Goal: Task Accomplishment & Management: Manage account settings

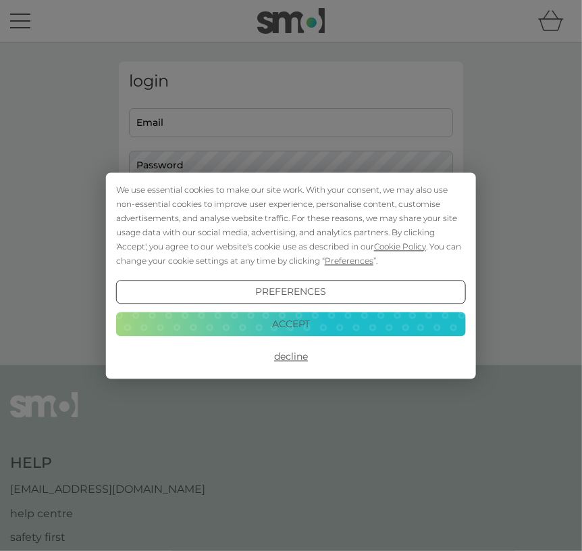
click at [299, 357] on button "Decline" at bounding box center [291, 357] width 350 height 24
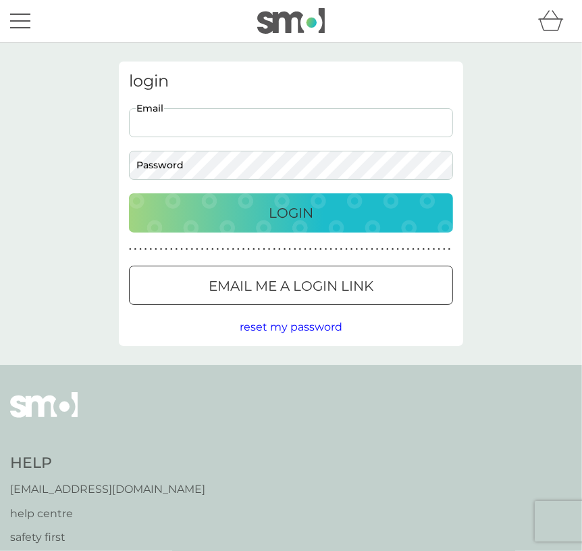
click at [213, 125] on input "Email" at bounding box center [291, 122] width 324 height 29
click at [189, 126] on input "Email" at bounding box center [291, 122] width 324 height 29
click at [276, 118] on input "Email" at bounding box center [291, 122] width 324 height 29
click at [192, 122] on input "Email" at bounding box center [291, 122] width 324 height 29
type input "woods.ecl@gmail.com"
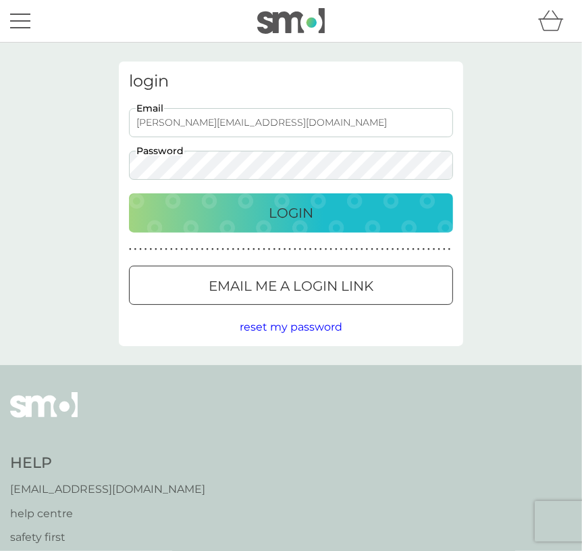
click at [316, 220] on div "Login" at bounding box center [291, 213] width 297 height 22
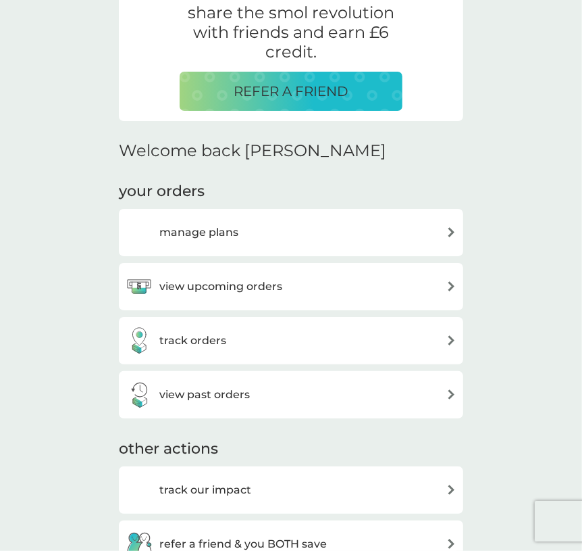
scroll to position [226, 0]
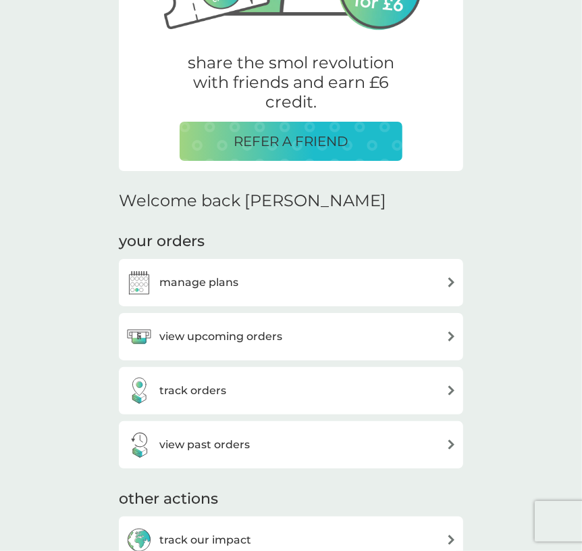
click at [434, 278] on div "manage plans" at bounding box center [291, 282] width 331 height 27
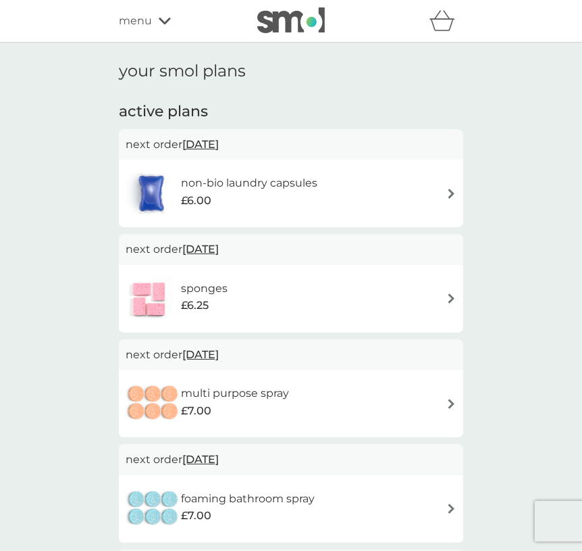
click at [216, 145] on span "[DATE]" at bounding box center [200, 144] width 36 height 26
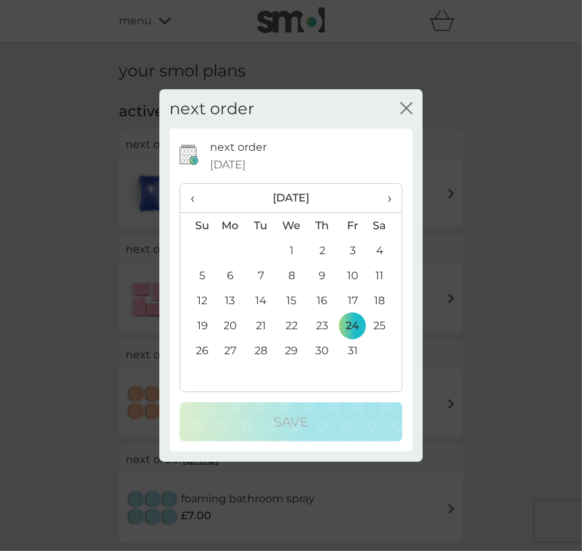
click at [392, 203] on span "›" at bounding box center [385, 198] width 14 height 28
click at [229, 276] on td "8" at bounding box center [230, 275] width 31 height 25
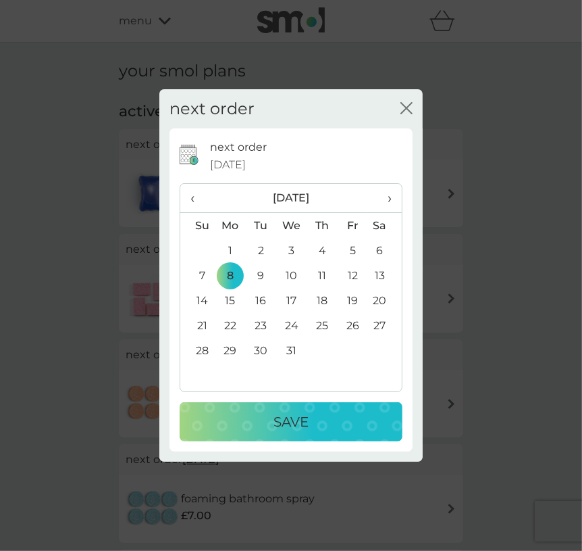
click at [318, 426] on div "Save" at bounding box center [291, 422] width 196 height 22
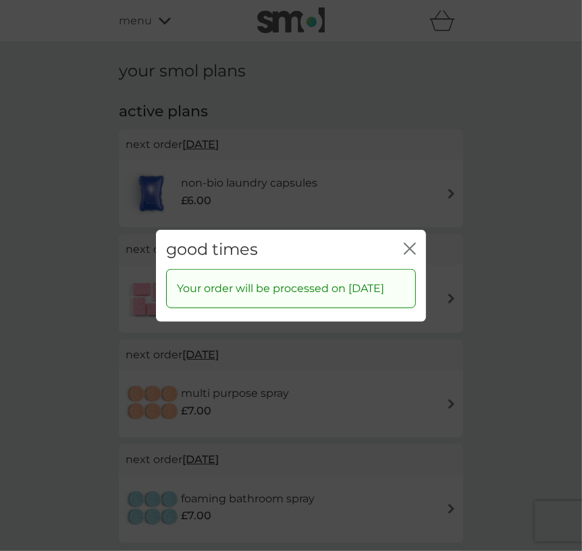
click at [409, 243] on icon "close" at bounding box center [407, 248] width 5 height 11
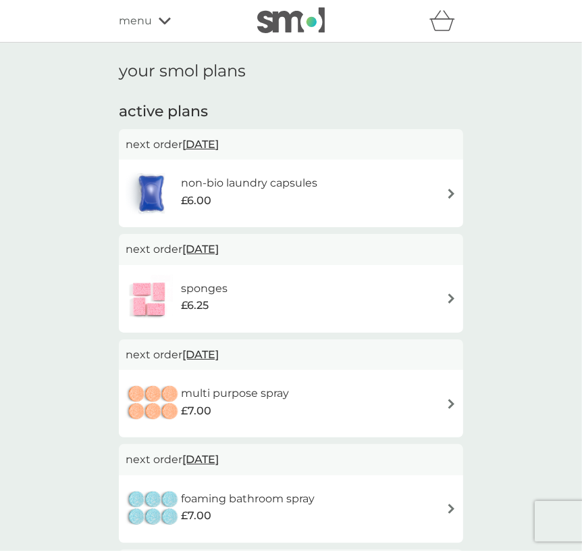
click at [219, 249] on span "[DATE]" at bounding box center [200, 249] width 36 height 26
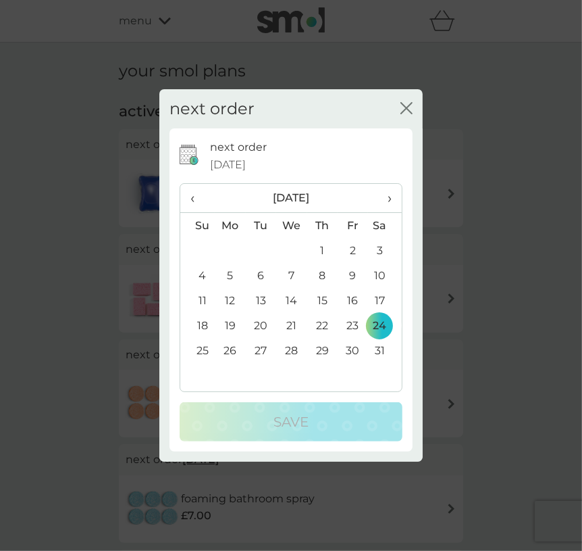
click at [393, 200] on th "›" at bounding box center [385, 198] width 34 height 29
click at [207, 354] on td "22" at bounding box center [197, 350] width 34 height 25
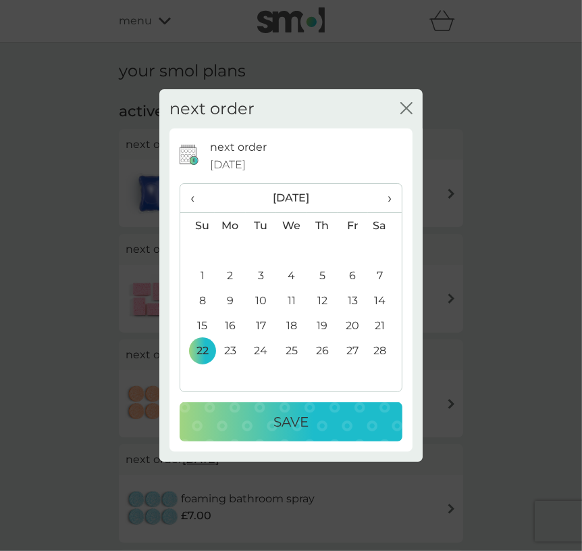
click at [283, 425] on p "Save" at bounding box center [291, 422] width 35 height 22
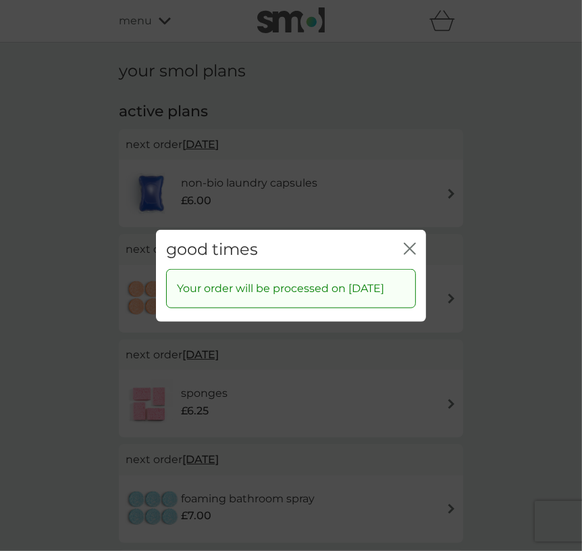
click at [414, 243] on icon "close" at bounding box center [412, 248] width 5 height 11
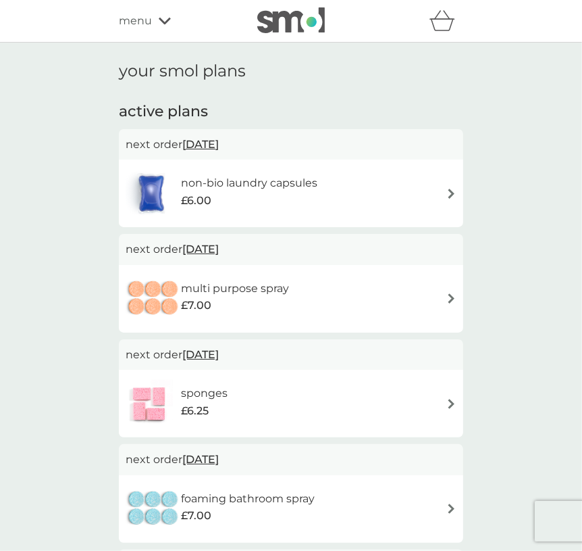
click at [219, 249] on span "[DATE]" at bounding box center [200, 249] width 36 height 26
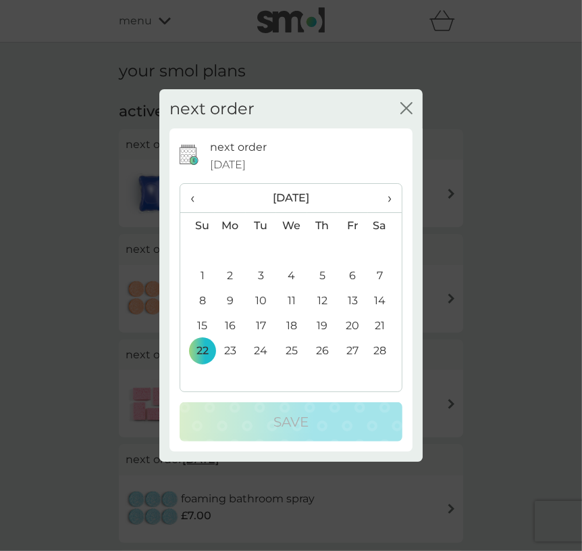
click at [386, 198] on span "›" at bounding box center [385, 198] width 14 height 28
click at [295, 348] on td "25" at bounding box center [291, 350] width 31 height 25
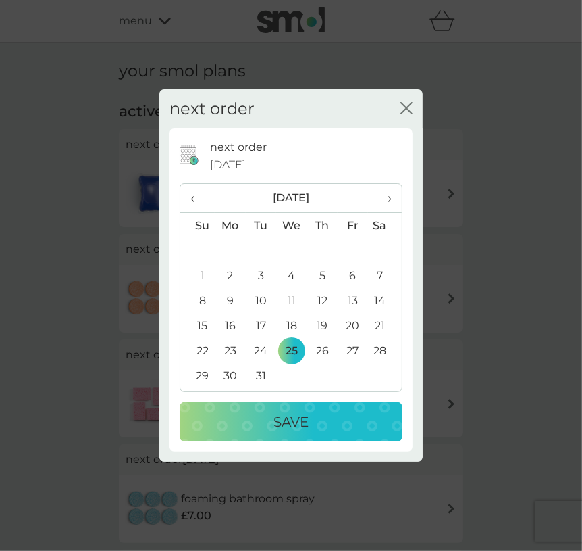
click at [300, 414] on p "Save" at bounding box center [291, 422] width 35 height 22
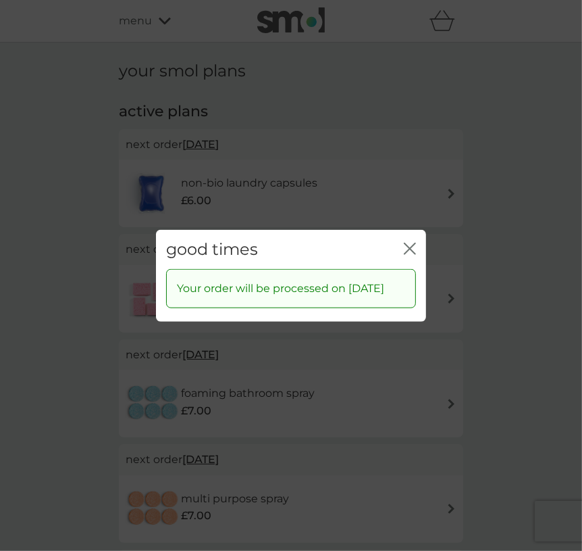
click at [411, 242] on icon "close" at bounding box center [410, 248] width 12 height 12
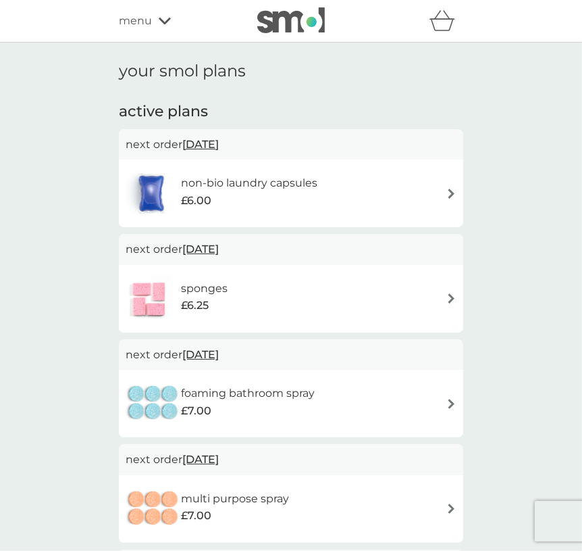
click at [219, 356] on span "[DATE]" at bounding box center [200, 354] width 36 height 26
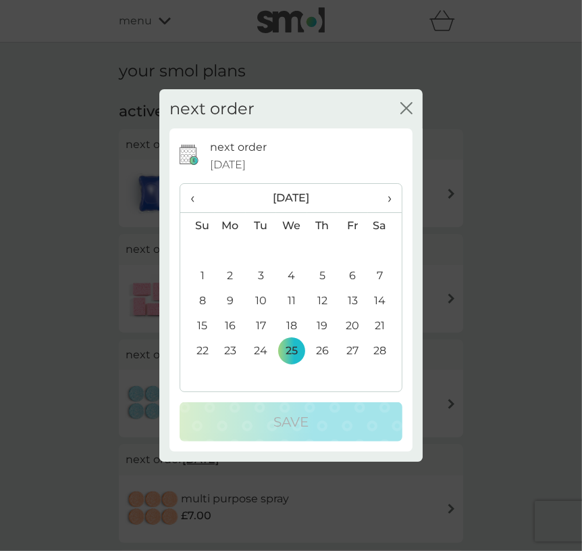
click at [393, 205] on th "›" at bounding box center [385, 198] width 34 height 29
click at [393, 204] on th "›" at bounding box center [385, 198] width 34 height 29
click at [357, 326] on td "24" at bounding box center [353, 325] width 30 height 25
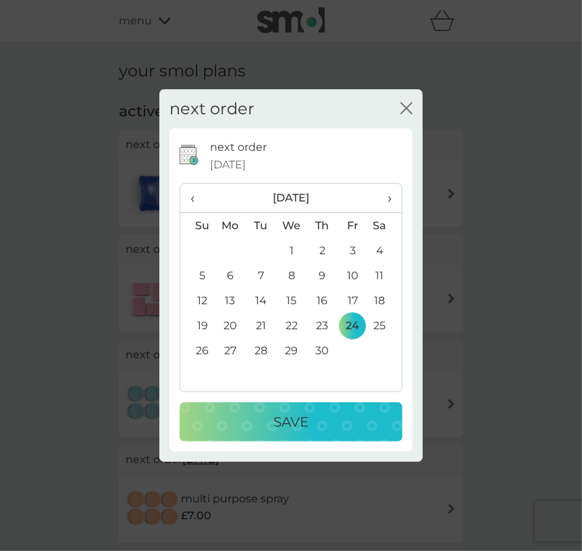
click at [328, 426] on div "Save" at bounding box center [291, 422] width 196 height 22
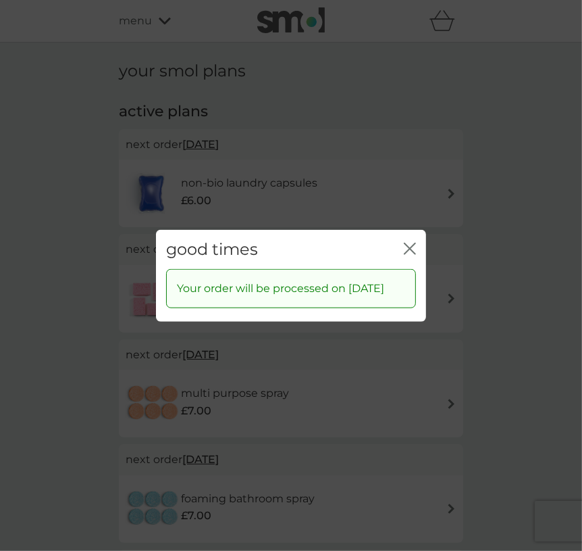
click at [409, 243] on icon "close" at bounding box center [407, 248] width 5 height 11
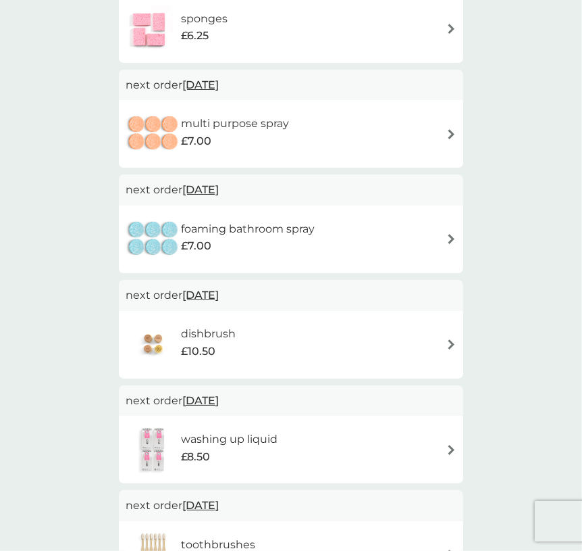
scroll to position [292, 0]
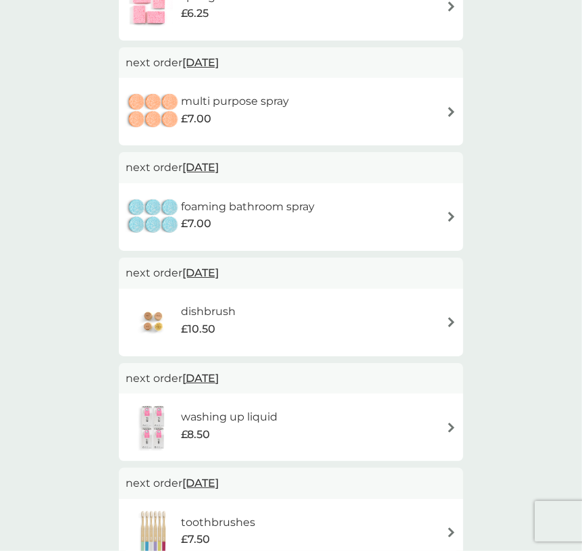
click at [219, 274] on span "[DATE]" at bounding box center [200, 272] width 36 height 26
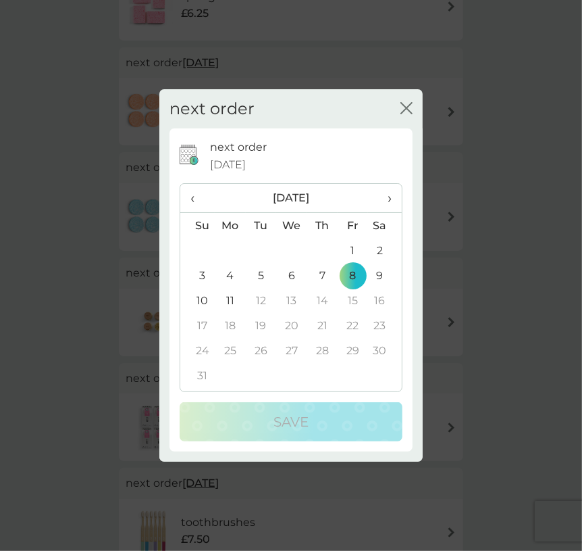
click at [393, 202] on th "›" at bounding box center [385, 198] width 34 height 29
click at [393, 201] on th "›" at bounding box center [385, 198] width 34 height 29
click at [196, 197] on span "‹" at bounding box center [198, 198] width 14 height 28
click at [193, 199] on span "‹" at bounding box center [198, 198] width 14 height 28
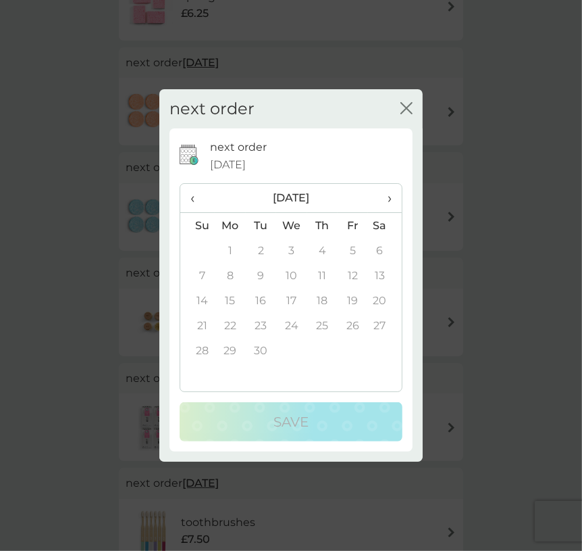
click at [193, 199] on span "‹" at bounding box center [198, 198] width 14 height 28
click at [234, 300] on td "11" at bounding box center [230, 300] width 31 height 25
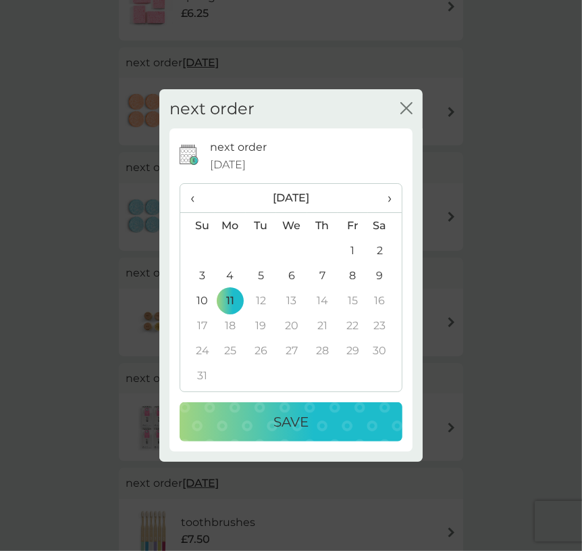
click at [318, 426] on div "Save" at bounding box center [291, 422] width 196 height 22
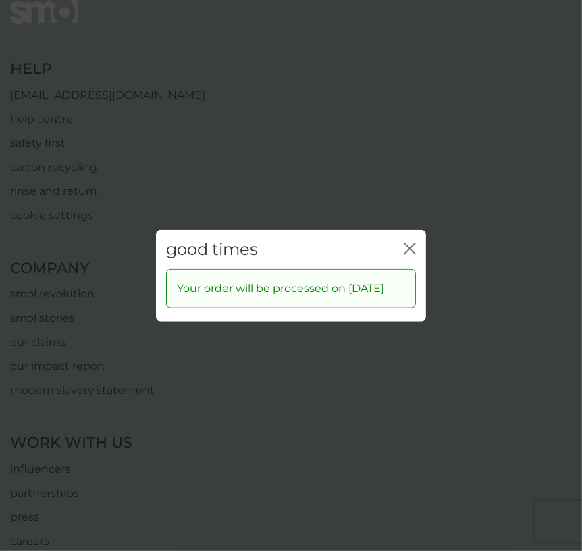
scroll to position [919, 0]
click at [411, 242] on icon "close" at bounding box center [410, 248] width 12 height 12
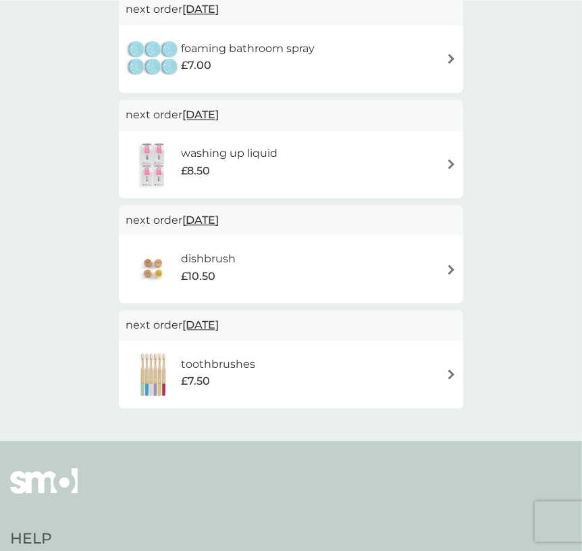
scroll to position [408, 0]
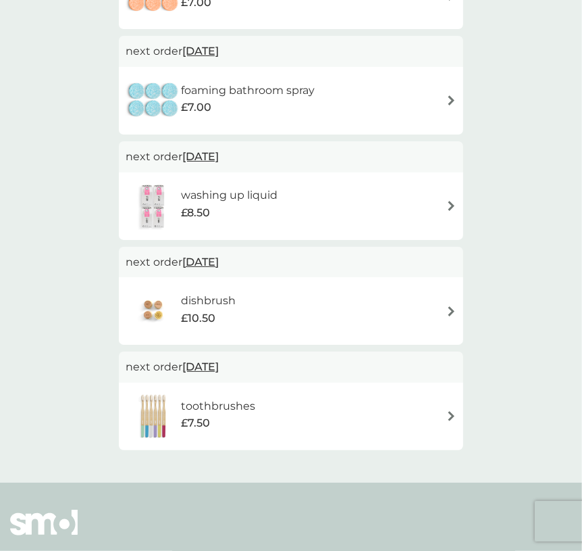
click at [212, 157] on span "[DATE]" at bounding box center [200, 156] width 36 height 26
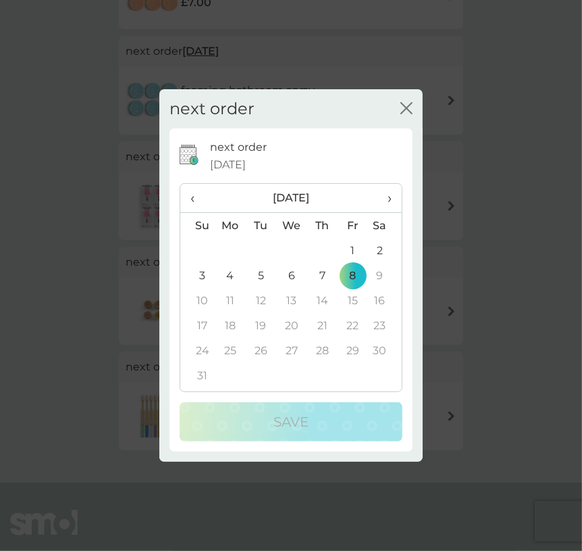
click at [405, 115] on button "close" at bounding box center [407, 109] width 12 height 14
